Goal: Find specific page/section: Find specific page/section

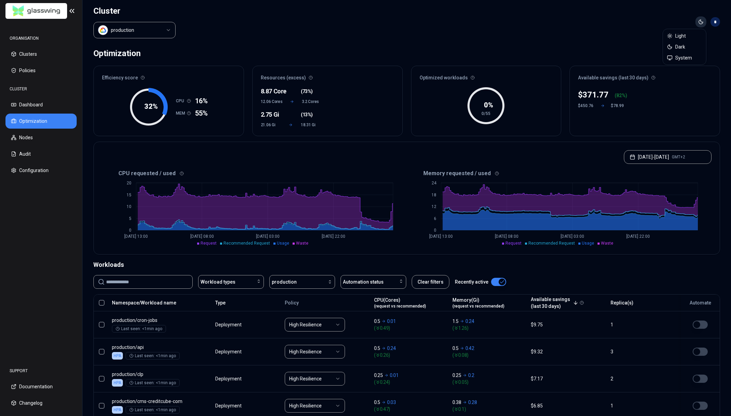
click at [699, 25] on html "ORGANISATION Clusters Policies CLUSTER Dashboard Optimization Nodes Audit Confi…" at bounding box center [365, 208] width 731 height 416
click at [685, 37] on span "Light" at bounding box center [680, 36] width 11 height 7
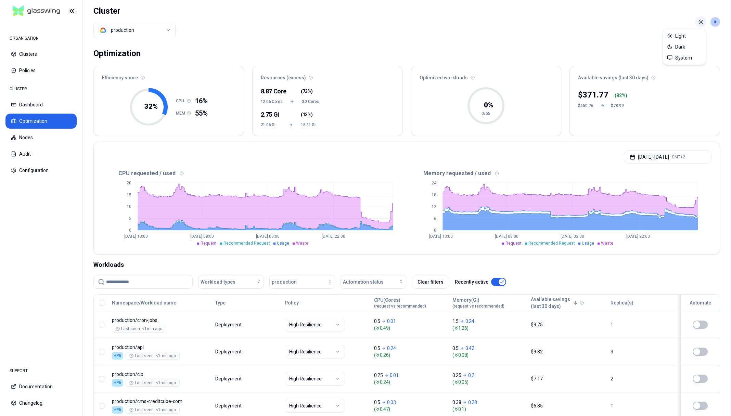
click at [702, 25] on html "ORGANISATION Clusters Policies CLUSTER Dashboard Optimization Nodes Audit Confi…" at bounding box center [365, 208] width 731 height 416
click at [681, 56] on span "System" at bounding box center [683, 57] width 17 height 7
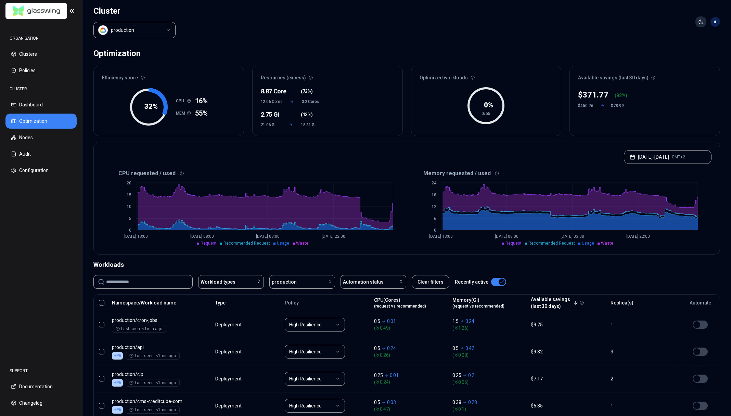
click at [702, 24] on html "ORGANISATION Clusters Policies CLUSTER Dashboard Optimization Nodes Audit Confi…" at bounding box center [365, 208] width 731 height 416
click at [687, 58] on span "System" at bounding box center [683, 57] width 17 height 7
click at [668, 41] on header "Cluster production Toggle theme *" at bounding box center [407, 22] width 649 height 44
click at [705, 25] on html "ORGANISATION Clusters Policies CLUSTER Dashboard Optimization Nodes Audit Confi…" at bounding box center [365, 208] width 731 height 416
click at [684, 37] on span "Light" at bounding box center [680, 36] width 11 height 7
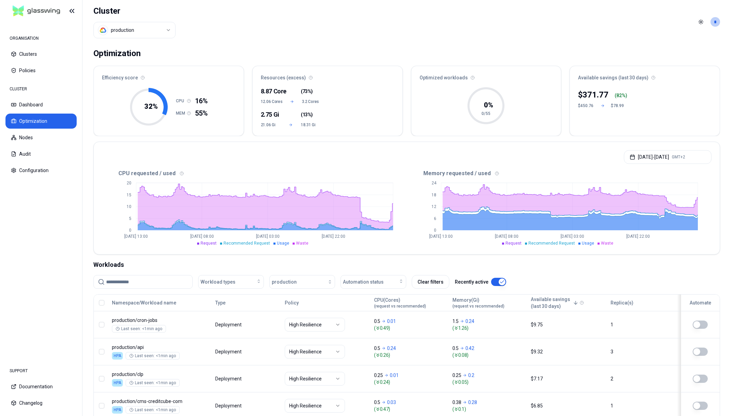
click at [647, 50] on div "Optimization" at bounding box center [406, 54] width 627 height 14
click at [702, 23] on html "ORGANISATION Clusters Policies CLUSTER Dashboard Optimization Nodes Audit Confi…" at bounding box center [365, 208] width 731 height 416
click at [682, 57] on span "System" at bounding box center [683, 57] width 17 height 7
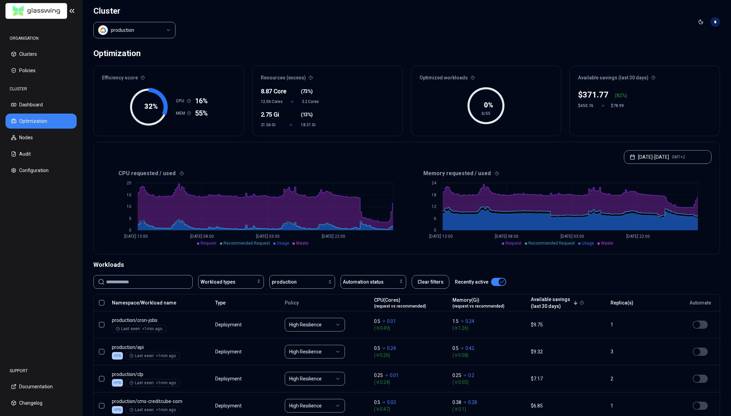
click at [273, 53] on div "Optimization" at bounding box center [406, 54] width 627 height 14
